Goal: Task Accomplishment & Management: Complete application form

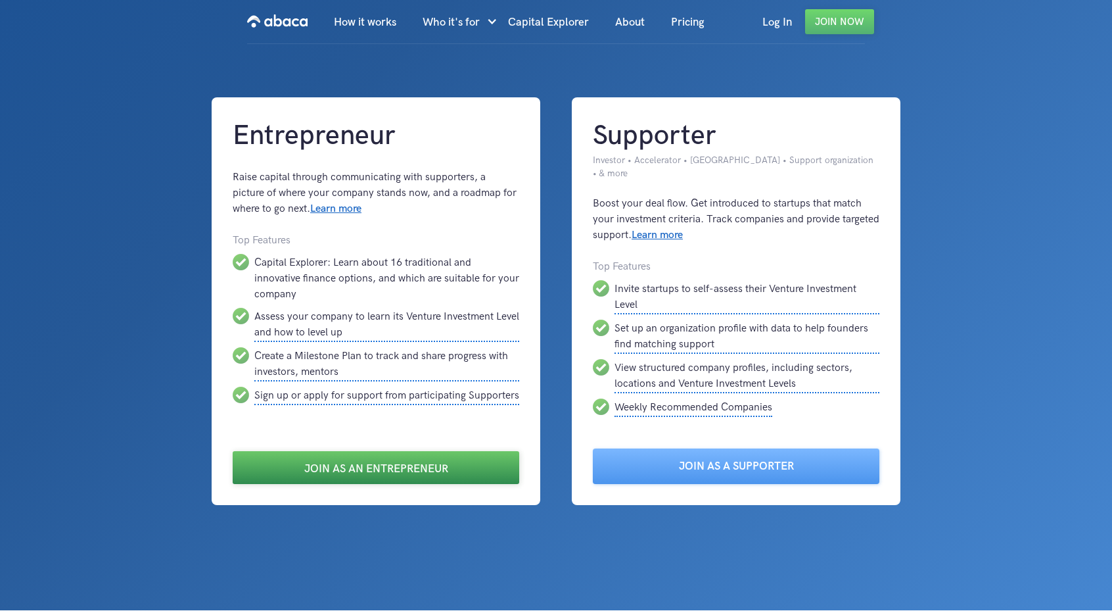
click at [434, 475] on link "Join as an Entrepreneur" at bounding box center [376, 467] width 287 height 33
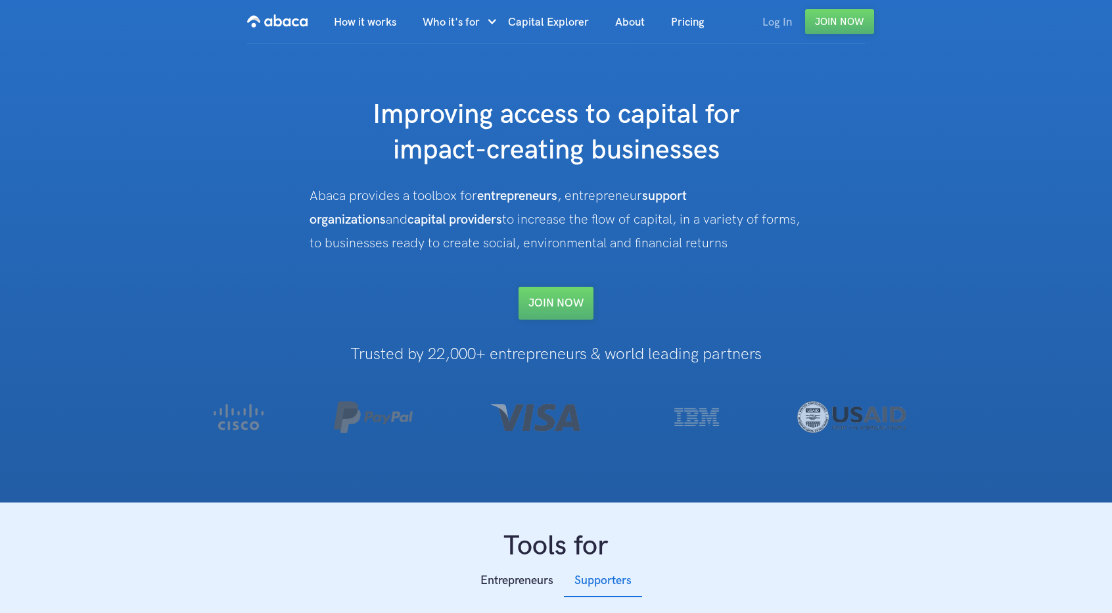
click at [770, 27] on link "Log In" at bounding box center [777, 22] width 56 height 45
